Goal: Navigation & Orientation: Find specific page/section

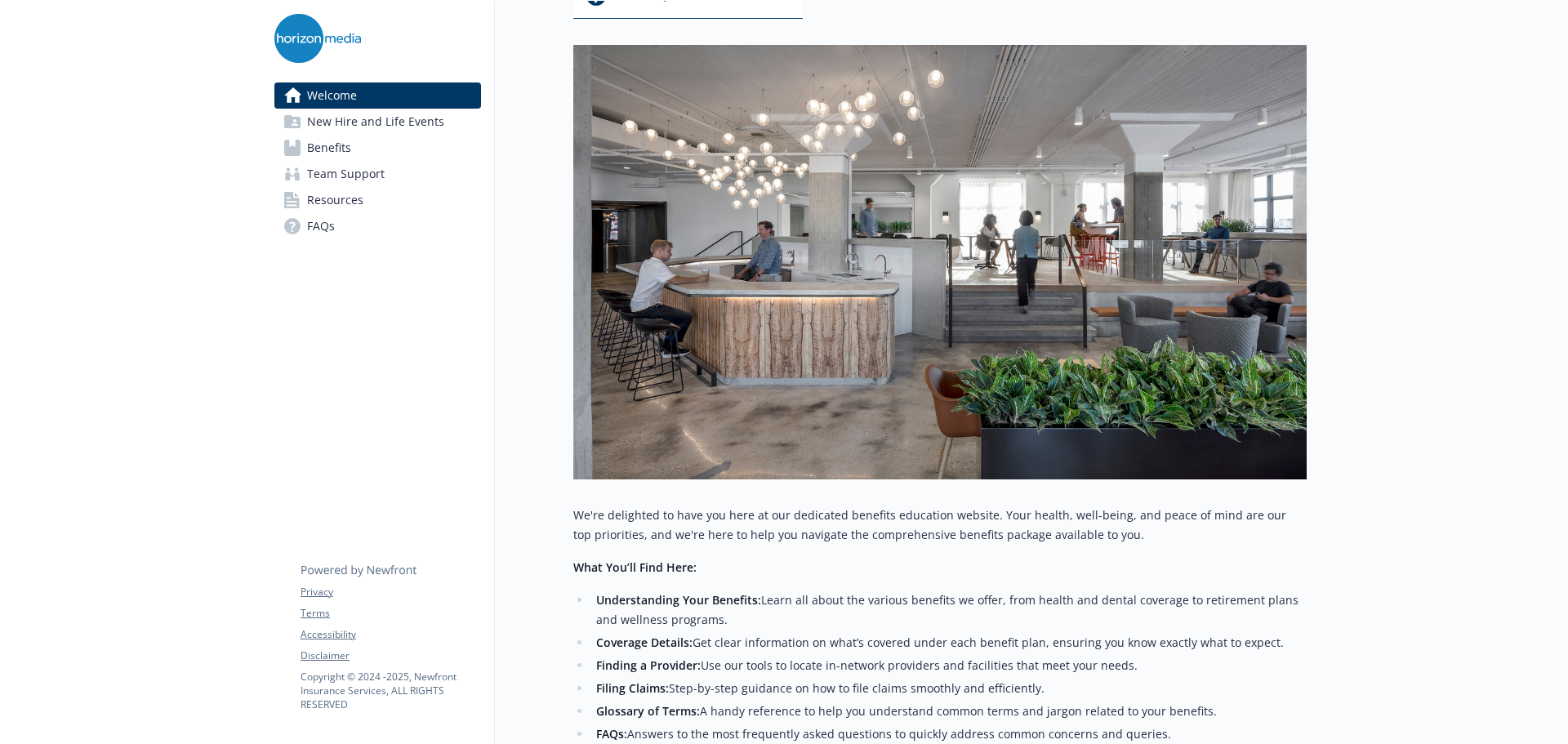
scroll to position [408, 0]
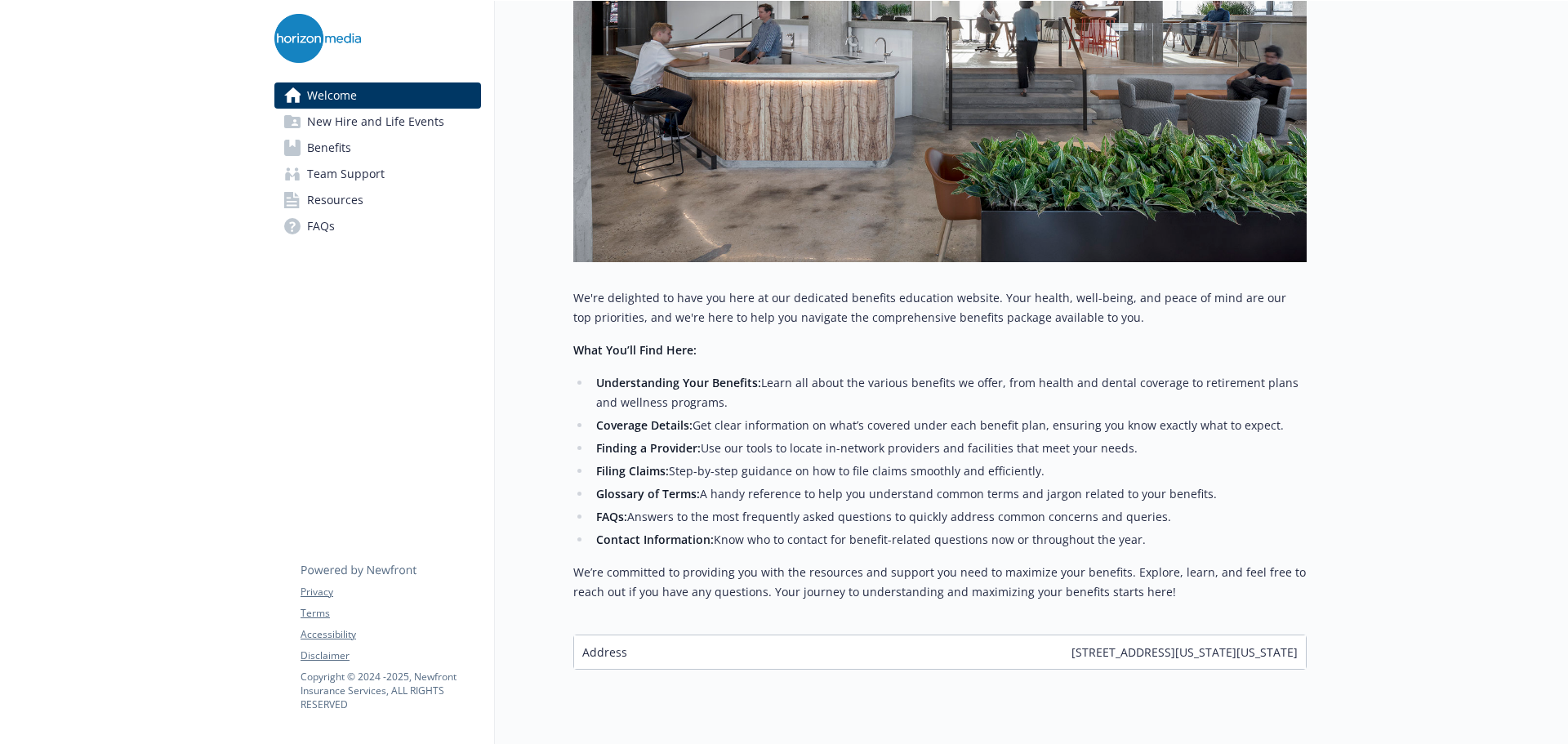
click at [380, 141] on link "Benefits" at bounding box center [378, 148] width 207 height 26
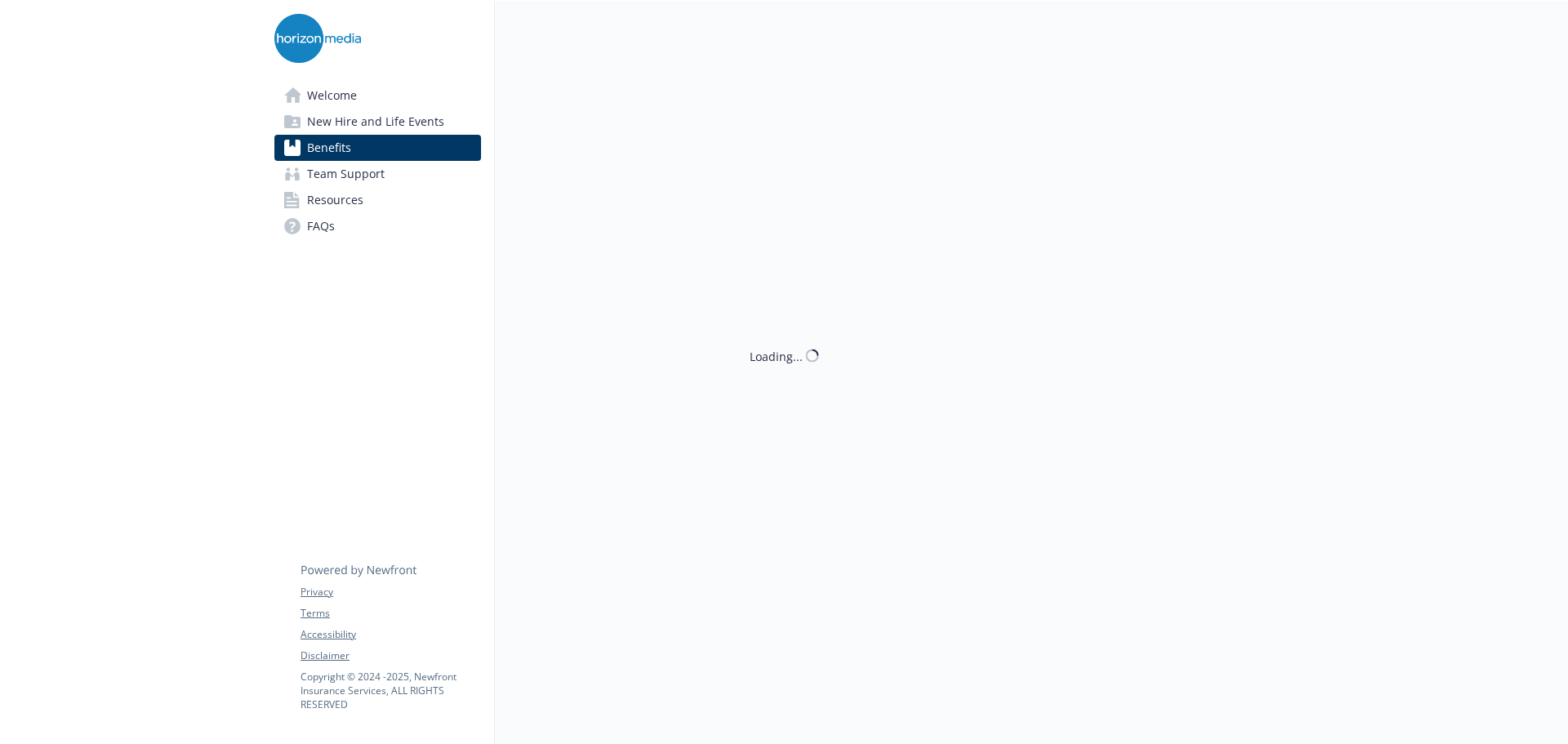
scroll to position [408, 0]
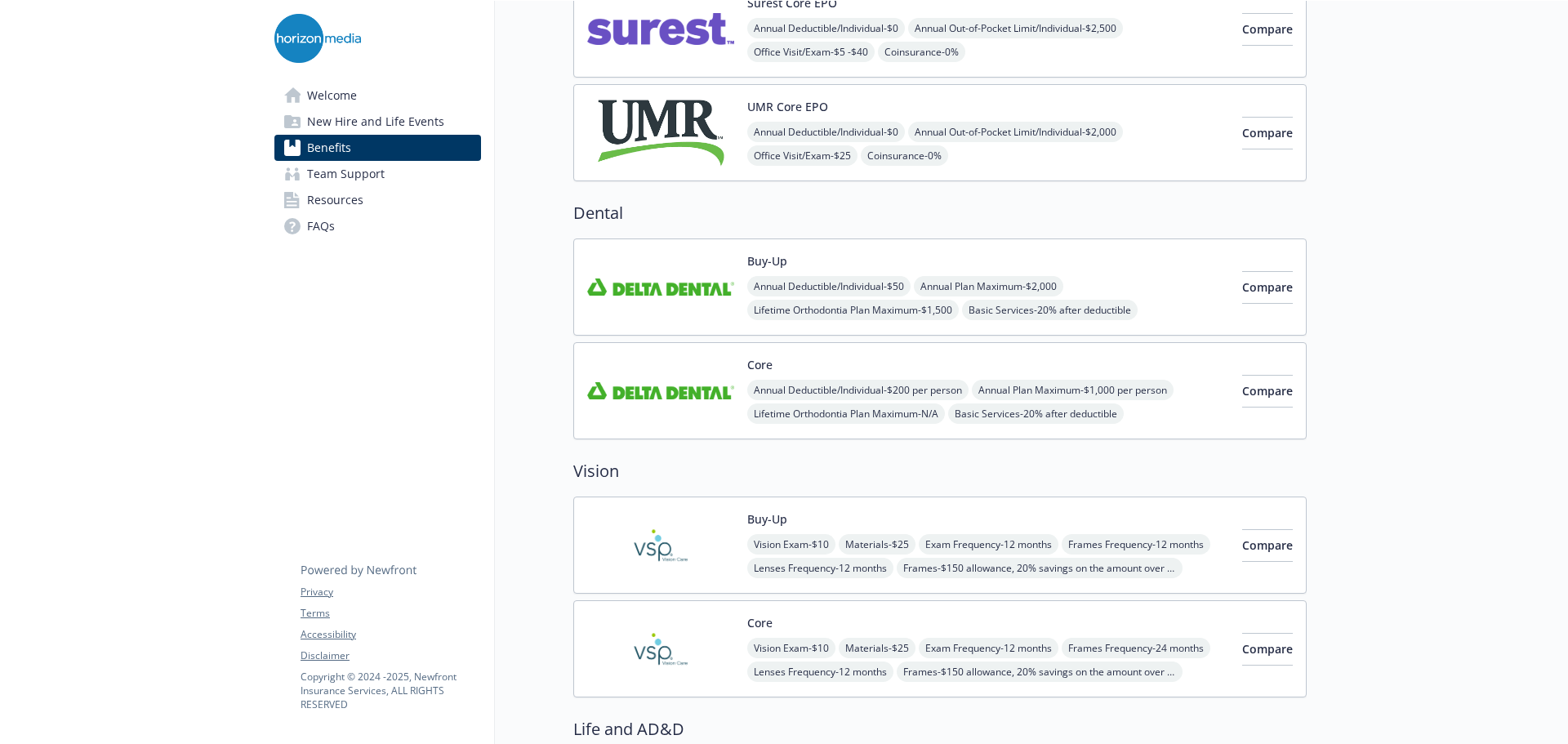
click at [453, 127] on link "New Hire and Life Events" at bounding box center [378, 121] width 207 height 26
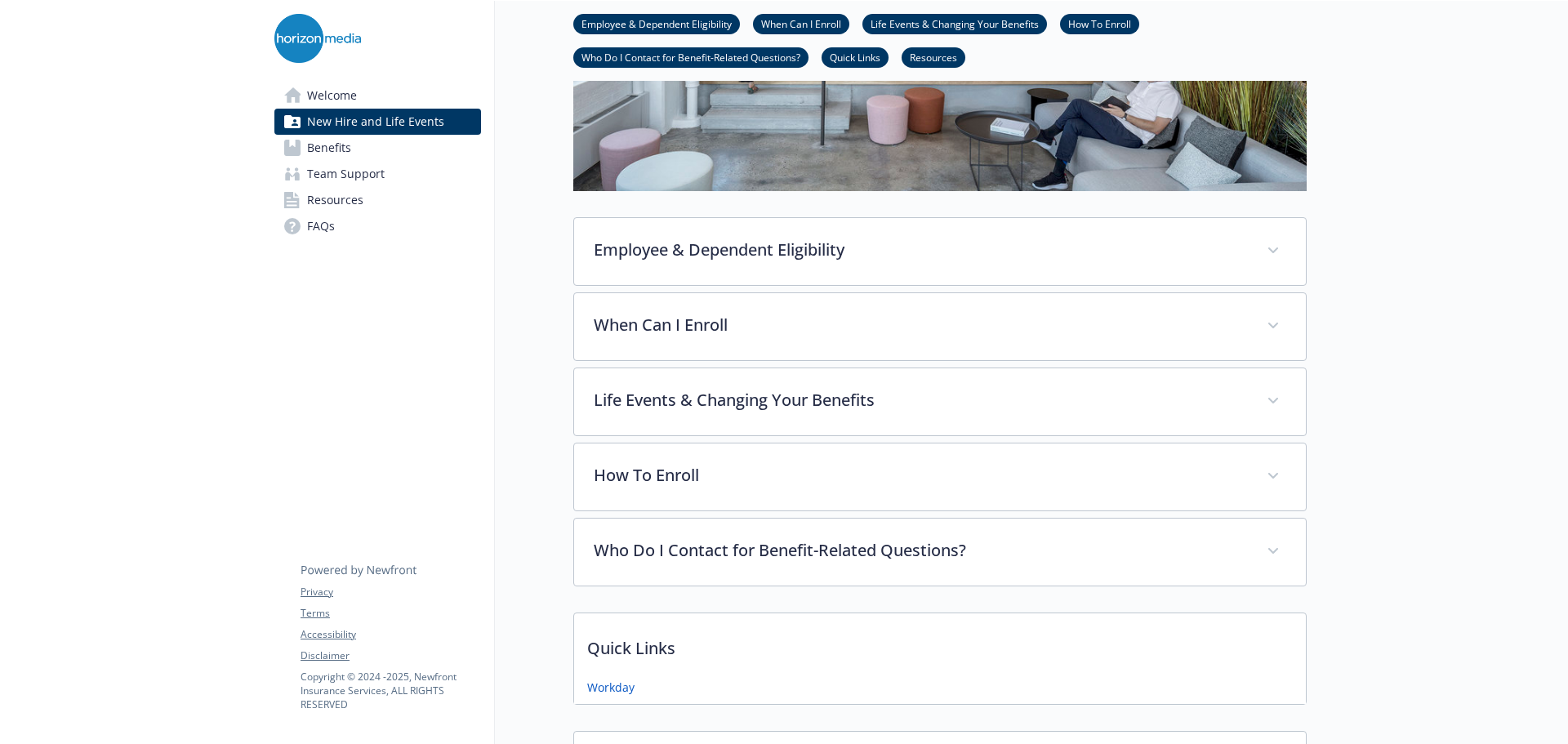
click at [376, 188] on link "Resources" at bounding box center [378, 200] width 207 height 26
